Goal: Task Accomplishment & Management: Use online tool/utility

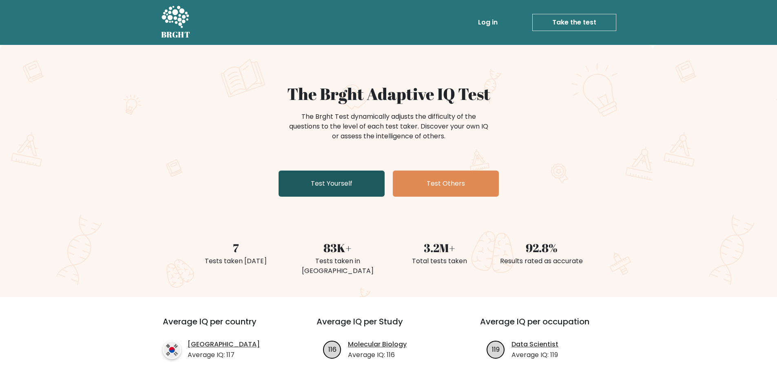
click at [322, 187] on link "Test Yourself" at bounding box center [332, 184] width 106 height 26
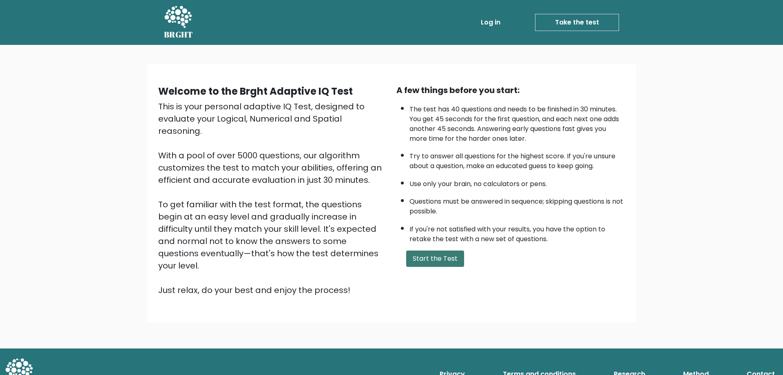
click at [430, 259] on button "Start the Test" at bounding box center [435, 258] width 58 height 16
